Goal: Book appointment/travel/reservation

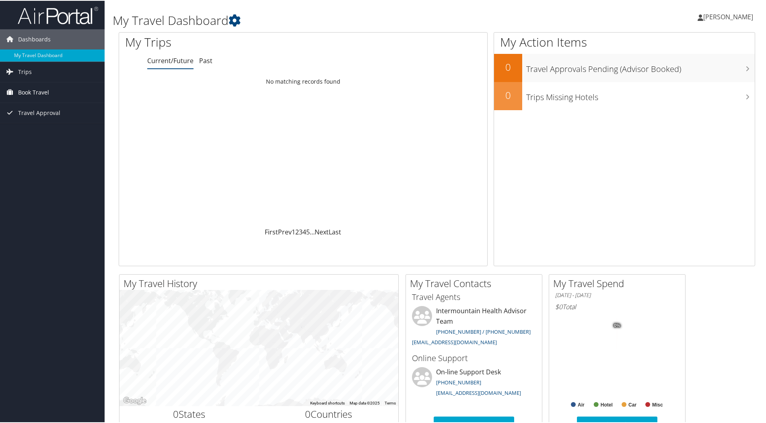
click at [61, 84] on link "Book Travel" at bounding box center [52, 92] width 105 height 20
click at [74, 107] on link "Agent Booking Request" at bounding box center [52, 108] width 105 height 12
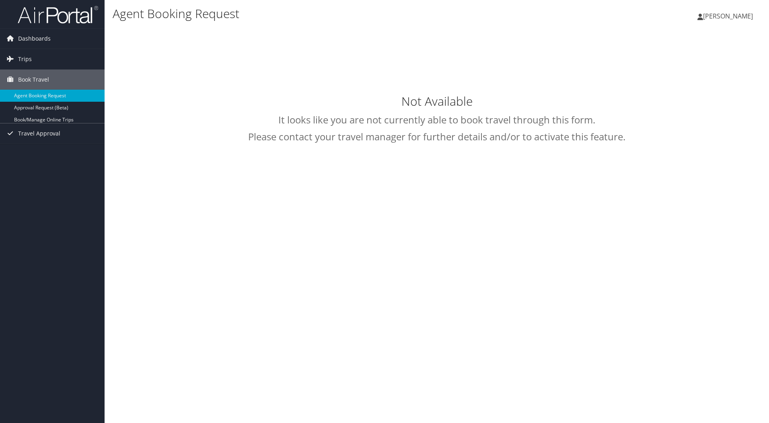
select select "[EMAIL_ADDRESS][DOMAIN_NAME]"
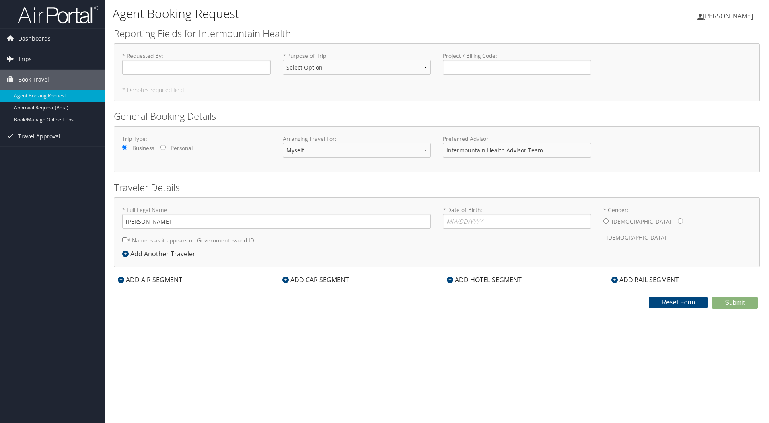
click at [162, 107] on form "Reporting Fields for Intermountain Health * Requested By : Required * Purpose o…" at bounding box center [437, 168] width 646 height 282
click at [195, 66] on input "* Requested By : Required" at bounding box center [196, 67] width 148 height 15
click at [297, 70] on select "Select Option 3rd Party Reimbursable Business CME Conf or Education Groups Pers…" at bounding box center [357, 67] width 148 height 15
click at [246, 111] on h2 "General Booking Details" at bounding box center [437, 116] width 646 height 14
click at [476, 150] on select "Intermountain Health Advisor Team" at bounding box center [517, 150] width 148 height 15
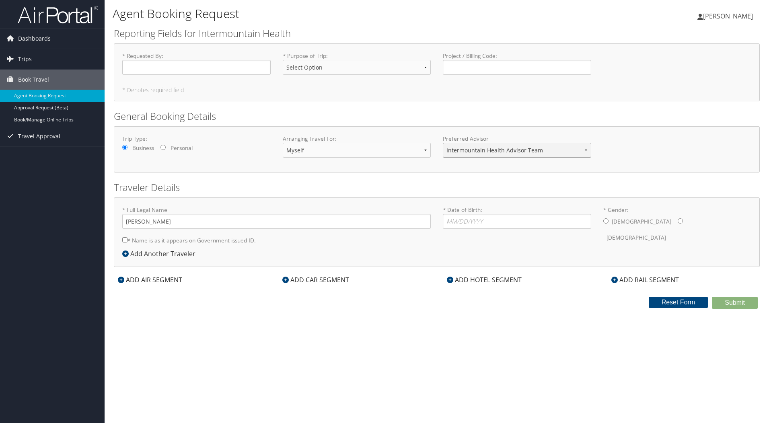
click at [476, 150] on select "Intermountain Health Advisor Team" at bounding box center [517, 150] width 148 height 15
click at [412, 148] on select "Myself Another Traveler Guest Traveler" at bounding box center [357, 150] width 148 height 15
click at [297, 183] on h2 "Traveler Details" at bounding box center [437, 188] width 646 height 14
click at [180, 241] on label "* Name is as it appears on Government issued ID." at bounding box center [188, 240] width 133 height 15
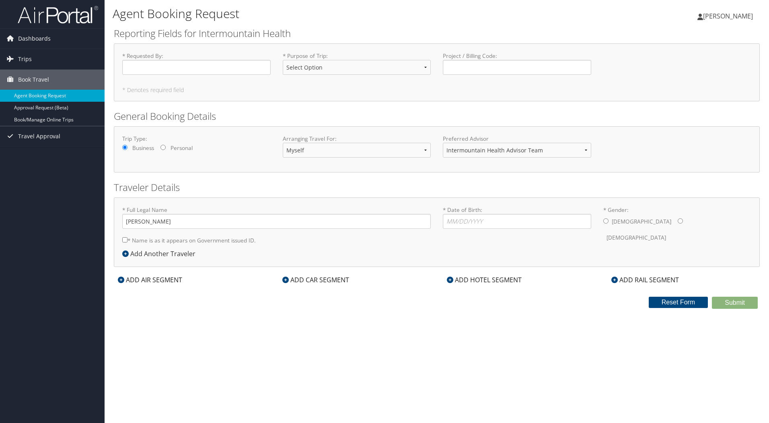
click at [127, 241] on input "* Name is as it appears on Government issued ID." at bounding box center [124, 239] width 5 height 5
checkbox input "true"
click at [183, 254] on div "Add Another Traveler" at bounding box center [160, 254] width 77 height 10
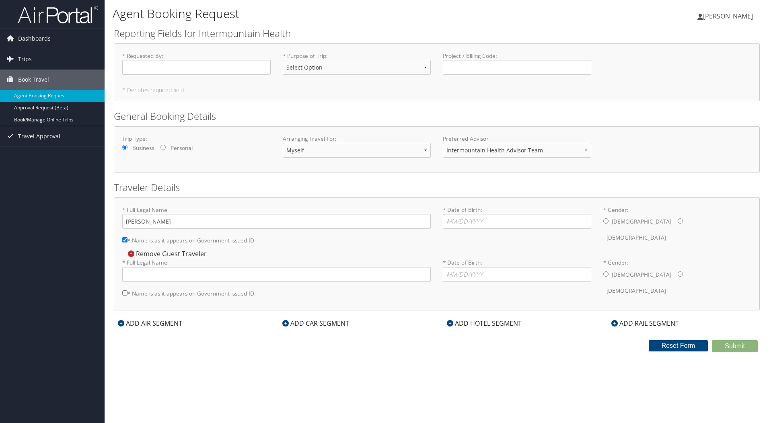
click at [183, 254] on div "Remove Guest Traveler" at bounding box center [166, 253] width 88 height 9
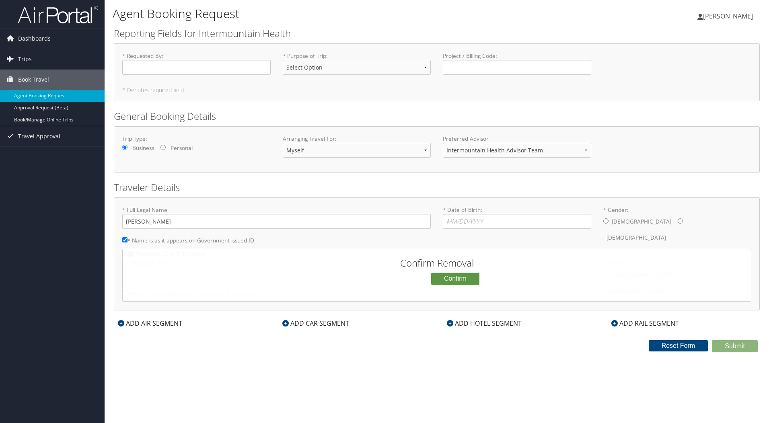
click at [407, 279] on button "Cancel" at bounding box center [410, 279] width 33 height 14
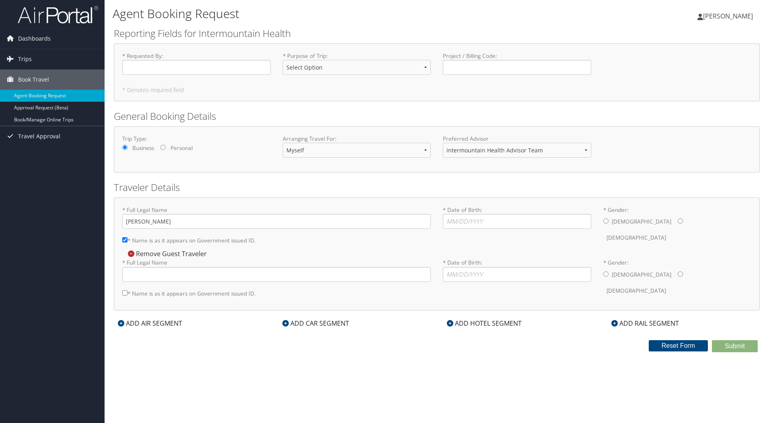
click at [195, 291] on label "* Name is as it appears on Government issued ID." at bounding box center [188, 293] width 133 height 15
click at [127, 291] on input "* Name is as it appears on Government issued ID." at bounding box center [124, 292] width 5 height 5
click at [195, 290] on label "* Name is as it appears on Government issued ID." at bounding box center [188, 293] width 133 height 15
click at [127, 290] on input "* Name is as it appears on Government issued ID." at bounding box center [124, 292] width 5 height 5
checkbox input "false"
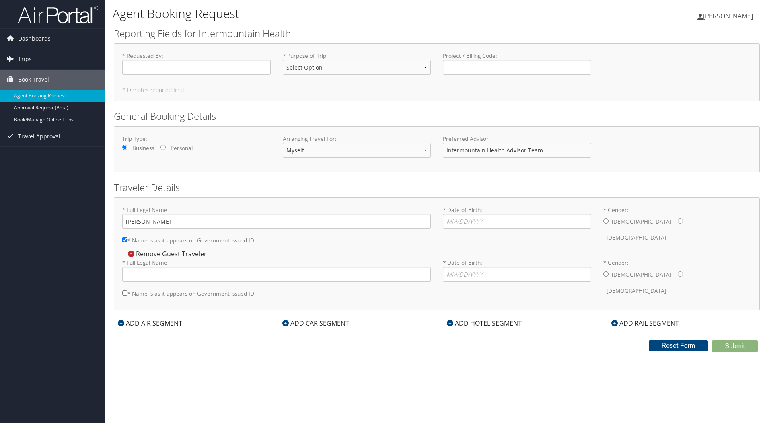
click at [196, 254] on div "Remove Guest Traveler" at bounding box center [166, 253] width 88 height 9
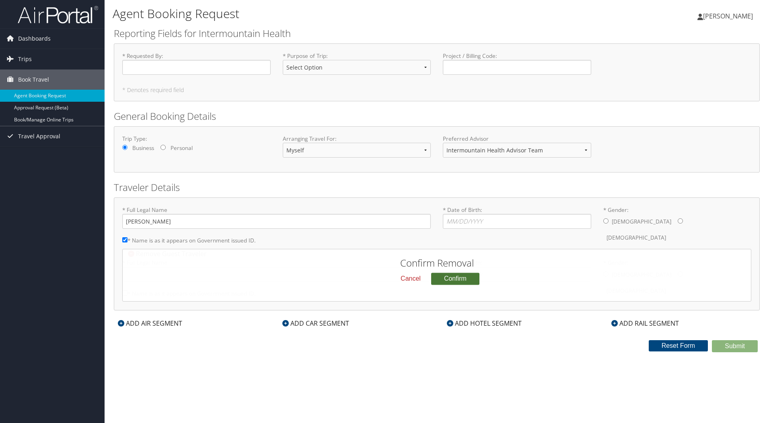
click at [477, 278] on button "Confirm" at bounding box center [455, 279] width 48 height 12
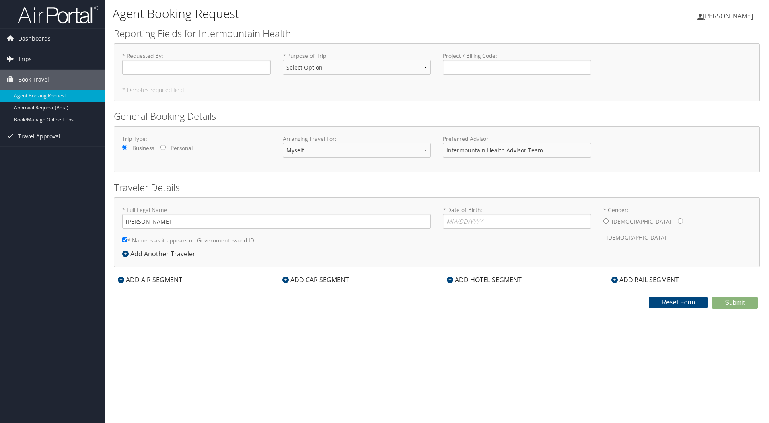
click at [216, 300] on div "Submit Reset Form" at bounding box center [437, 303] width 658 height 12
click at [361, 318] on div "Agent Booking Request Joseph Kleinmann Joseph Kleinmann My Settings Travel Agen…" at bounding box center [437, 211] width 664 height 423
click at [33, 36] on span "Dashboards" at bounding box center [34, 39] width 33 height 20
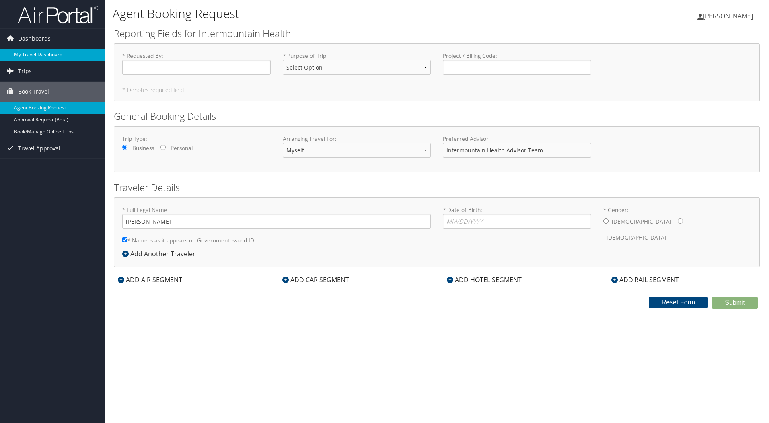
click at [34, 54] on link "My Travel Dashboard" at bounding box center [52, 55] width 105 height 12
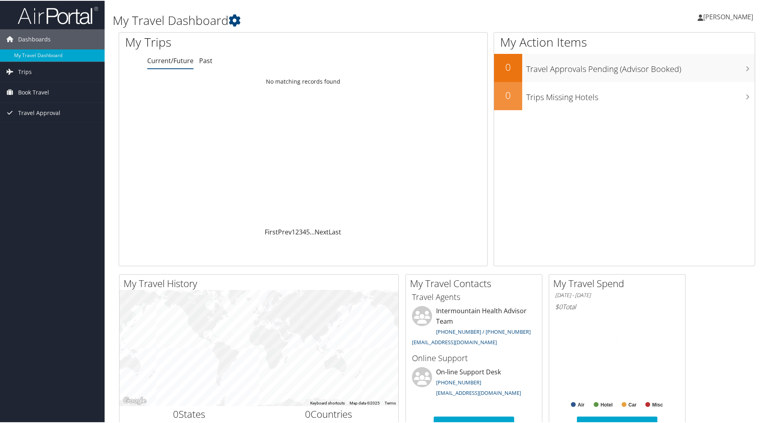
click at [113, 139] on div "My Trips Current/Future Past Loading... No matching records found First Prev 1 …" at bounding box center [437, 152] width 648 height 242
click at [235, 25] on icon at bounding box center [234, 20] width 12 height 12
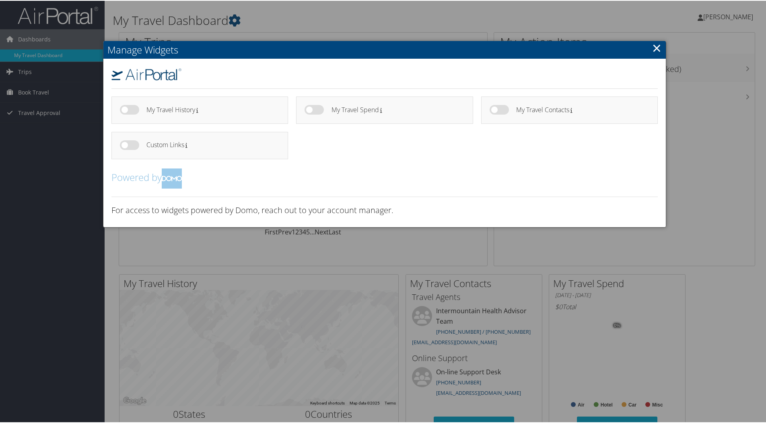
click at [384, 154] on ul "My Travel History My Travel Spend" at bounding box center [384, 131] width 554 height 70
click at [655, 44] on link "×" at bounding box center [656, 47] width 9 height 16
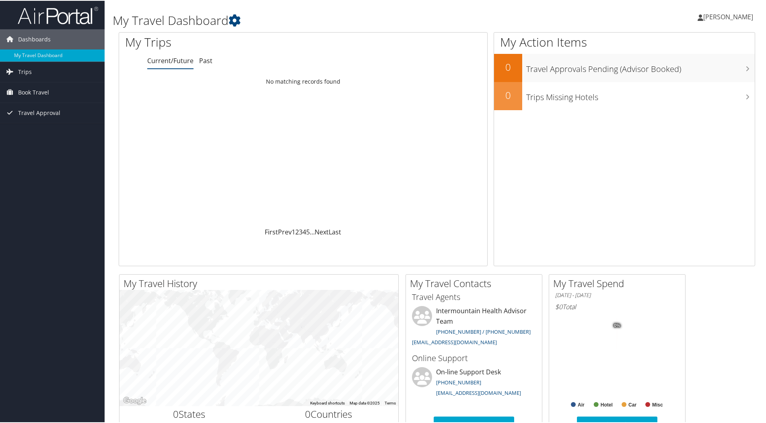
click at [110, 106] on div "My Travel Dashboard [PERSON_NAME] [PERSON_NAME] My Settings Travel Agency Conta…" at bounding box center [437, 303] width 664 height 607
click at [114, 101] on div "My Trips Current/Future Past Loading... No matching records found First Prev 1 …" at bounding box center [437, 152] width 648 height 242
click at [114, 98] on div "My Trips Current/Future Past Loading... No matching records found First Prev 1 …" at bounding box center [437, 152] width 648 height 242
click at [111, 94] on div "My Travel Dashboard [PERSON_NAME] [PERSON_NAME] My Settings Travel Agency Conta…" at bounding box center [437, 303] width 664 height 607
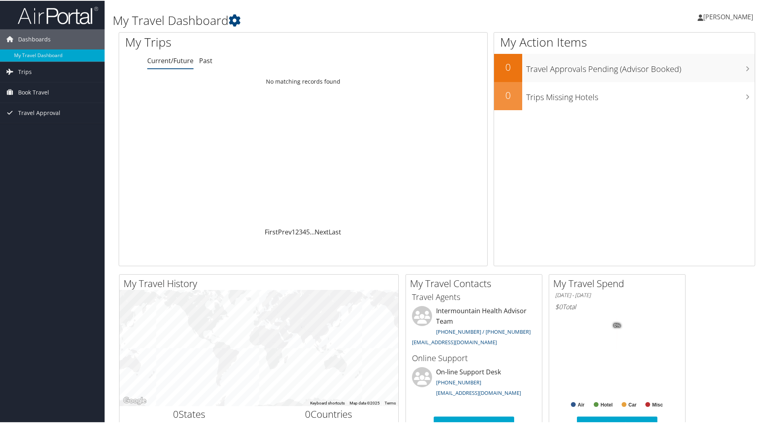
click at [111, 94] on div "My Travel Dashboard [PERSON_NAME] [PERSON_NAME] My Settings Travel Agency Conta…" at bounding box center [437, 303] width 664 height 607
click at [486, 265] on div "My Trips Current/Future Past Loading... No matching records found First Prev 1 …" at bounding box center [306, 148] width 375 height 234
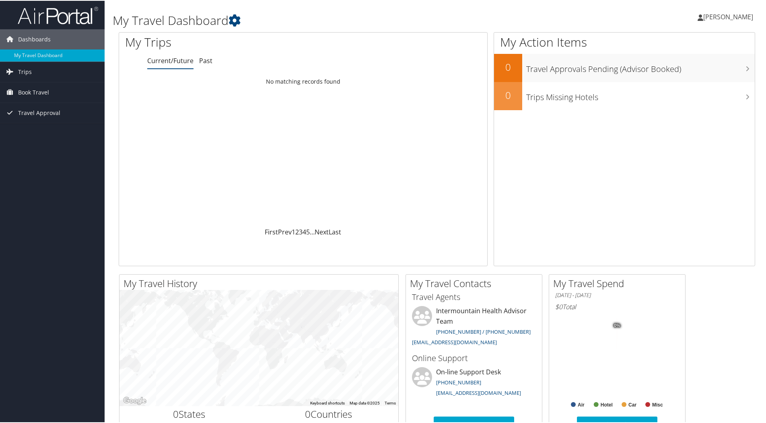
click at [486, 265] on div "My Trips Current/Future Past Loading... No matching records found First Prev 1 …" at bounding box center [306, 148] width 375 height 234
click at [482, 267] on div "My Trips Current/Future Past Loading... No matching records found First Prev 1 …" at bounding box center [437, 152] width 648 height 242
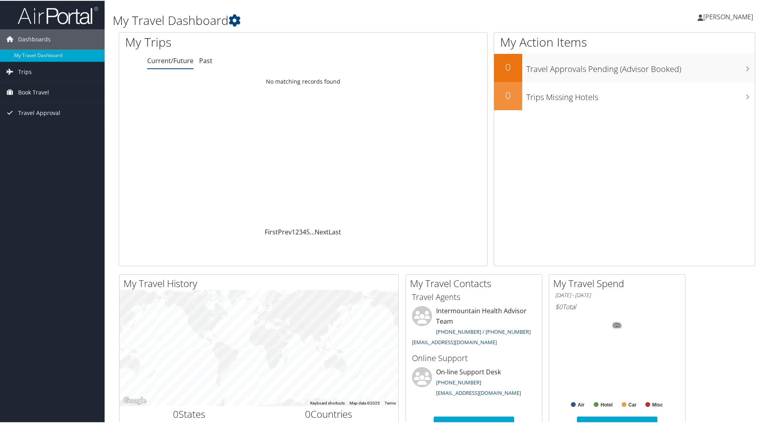
click at [482, 267] on div "My Trips Current/Future Past Loading... No matching records found First Prev 1 …" at bounding box center [437, 152] width 648 height 242
click at [486, 263] on div "My Trips Current/Future Past Loading... No matching records found First Prev 1 …" at bounding box center [306, 148] width 375 height 234
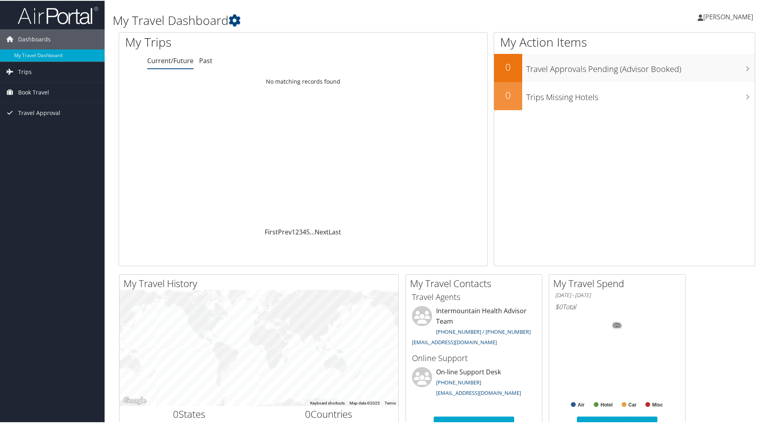
click at [486, 263] on div "My Trips Current/Future Past Loading... No matching records found First Prev 1 …" at bounding box center [306, 148] width 375 height 234
